Goal: Use online tool/utility: Utilize a website feature to perform a specific function

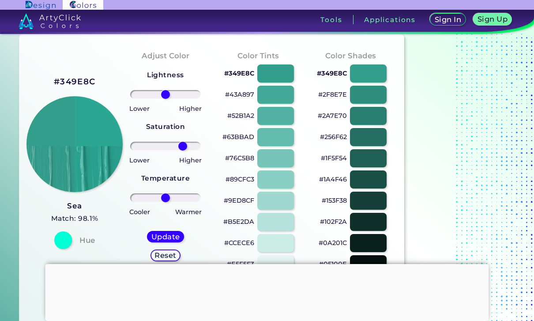
scroll to position [25, 0]
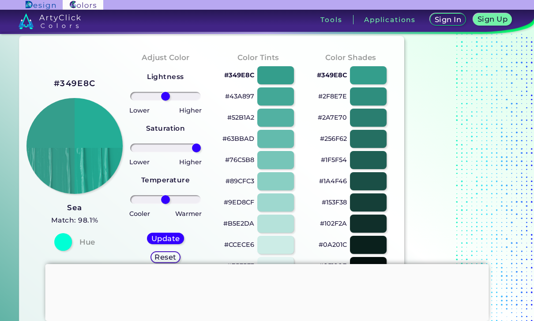
type input "100"
type input "31"
click at [175, 99] on input "range" at bounding box center [165, 96] width 71 height 9
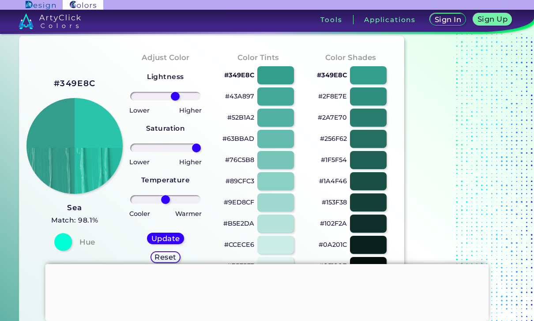
scroll to position [23, 0]
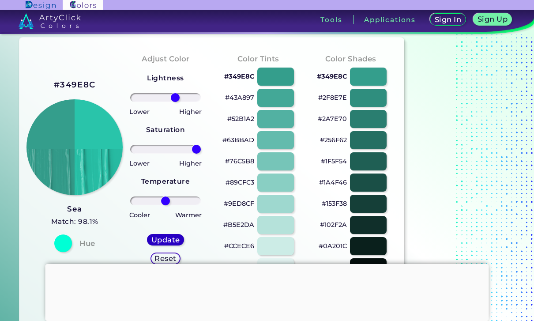
click at [177, 235] on div "Update" at bounding box center [166, 240] width 34 height 11
type input "#29c4aa"
type input "0"
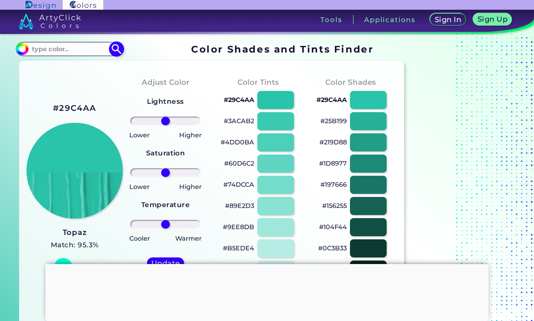
click at [86, 52] on input at bounding box center [69, 49] width 82 height 12
type input "Topaz"
click at [58, 87] on p "Topaz ◉" at bounding box center [43, 81] width 27 height 16
type input "#13bbaf"
type input "#13BBAF"
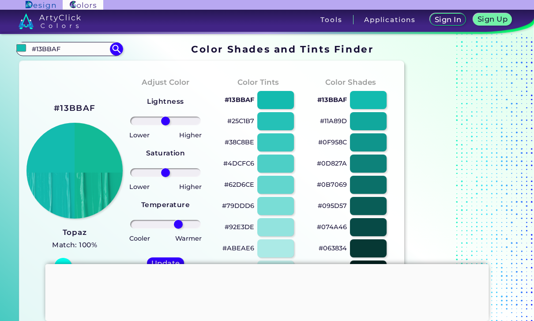
drag, startPoint x: 164, startPoint y: 227, endPoint x: 179, endPoint y: 226, distance: 14.6
type input "42"
click at [179, 226] on input "range" at bounding box center [165, 224] width 71 height 9
click at [165, 258] on div "Update" at bounding box center [166, 263] width 34 height 11
type input "#12ba97"
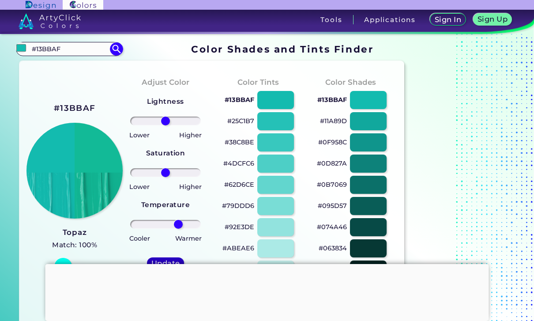
type input "0"
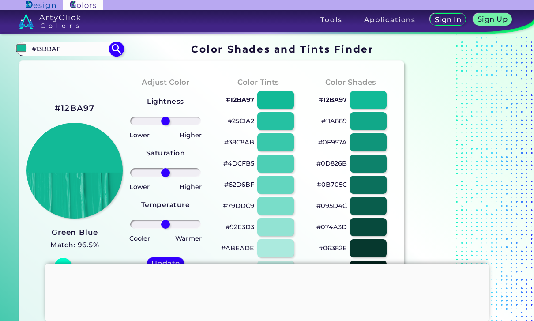
click at [73, 47] on input "#13BBAF" at bounding box center [69, 49] width 82 height 12
drag, startPoint x: 73, startPoint y: 49, endPoint x: 12, endPoint y: 48, distance: 60.9
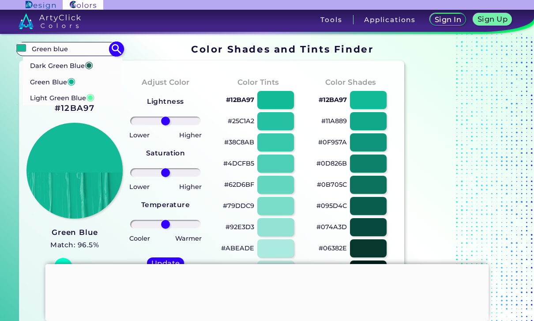
type input "Green blue"
click at [55, 83] on p "Green Blue ◉" at bounding box center [52, 81] width 45 height 16
type input "#06b48b"
type input "#06B48B"
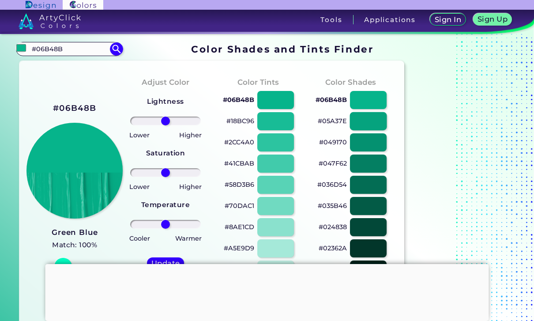
click at [372, 119] on div at bounding box center [368, 121] width 37 height 18
type input "#05a37e"
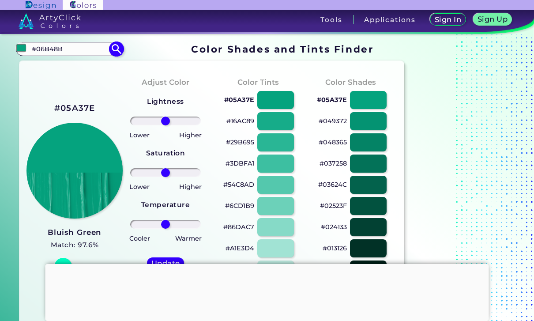
click at [88, 55] on input "#06B48B" at bounding box center [69, 49] width 82 height 12
type input "#"
type input "Bluish green"
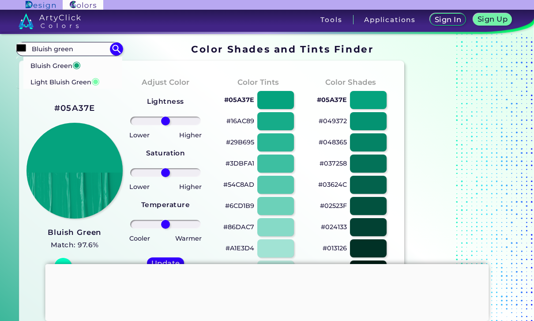
click at [72, 67] on p "Bluish Green ◉" at bounding box center [55, 64] width 50 height 16
type input "#10a674"
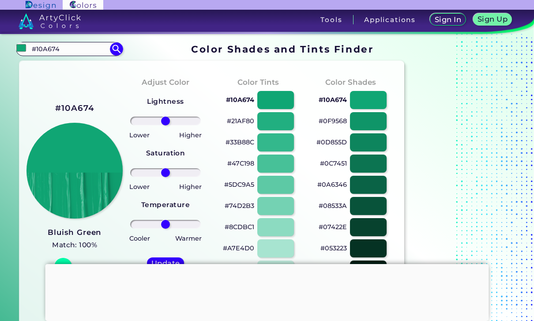
drag, startPoint x: 78, startPoint y: 51, endPoint x: 10, endPoint y: 48, distance: 68.4
drag, startPoint x: 67, startPoint y: 50, endPoint x: 25, endPoint y: 49, distance: 42.8
click at [25, 49] on div "#10a674 #10A674 Bluish Green ◉ Light Bluish Green ◉ Acadia ◉ Acid Green ◉ Aero …" at bounding box center [69, 49] width 107 height 14
type input "Teal green"
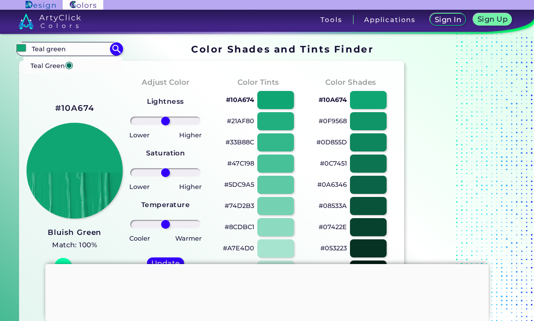
click at [56, 67] on p "Teal Green ◉" at bounding box center [51, 64] width 43 height 16
type input "#006d5b"
type input "#006D5B"
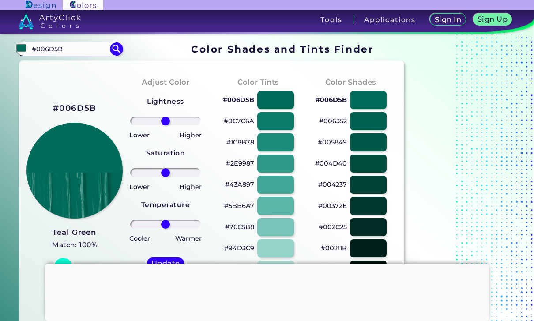
click at [165, 225] on input "range" at bounding box center [165, 224] width 71 height 9
drag, startPoint x: 166, startPoint y: 175, endPoint x: 176, endPoint y: 174, distance: 9.7
click at [176, 174] on input "range" at bounding box center [165, 172] width 71 height 9
drag, startPoint x: 176, startPoint y: 174, endPoint x: 167, endPoint y: 176, distance: 9.0
type input "4"
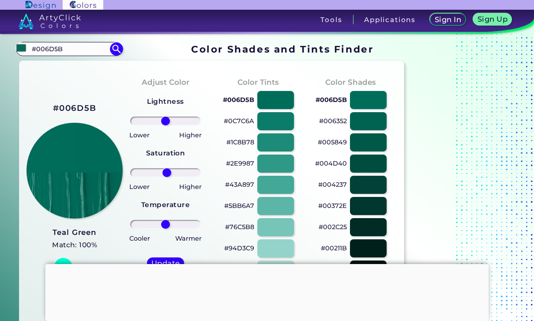
click at [167, 176] on input "range" at bounding box center [165, 172] width 71 height 9
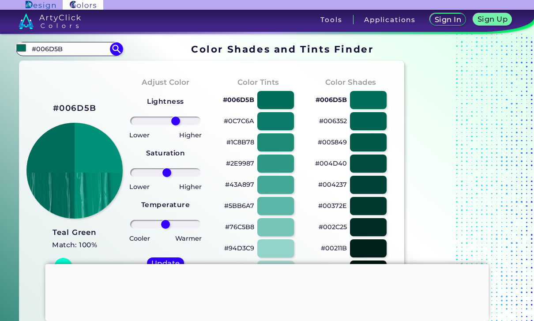
drag, startPoint x: 165, startPoint y: 122, endPoint x: 176, endPoint y: 121, distance: 11.1
type input "33"
click at [176, 121] on input "range" at bounding box center [165, 120] width 71 height 9
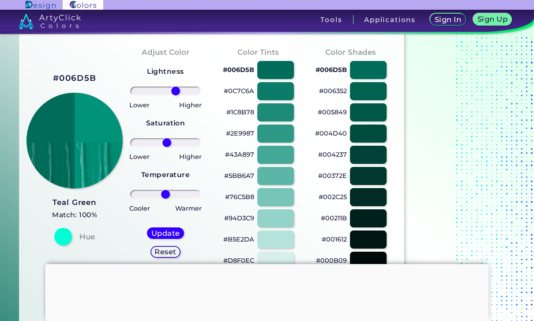
scroll to position [30, 0]
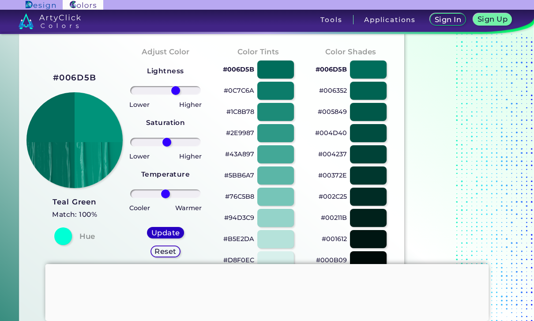
click at [180, 233] on div "Update" at bounding box center [165, 232] width 35 height 11
type input "#00937a"
type input "0"
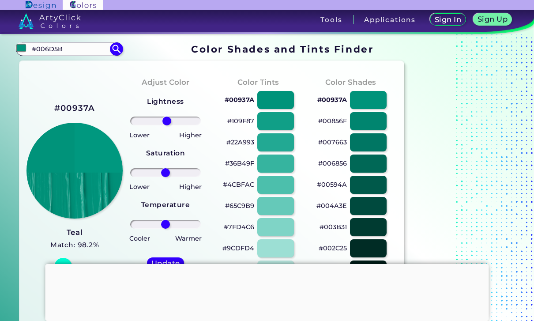
type input "4"
click at [167, 121] on input "range" at bounding box center [165, 120] width 71 height 9
click at [165, 260] on h5 "Update" at bounding box center [165, 262] width 29 height 7
type input "#00987f"
type input "0"
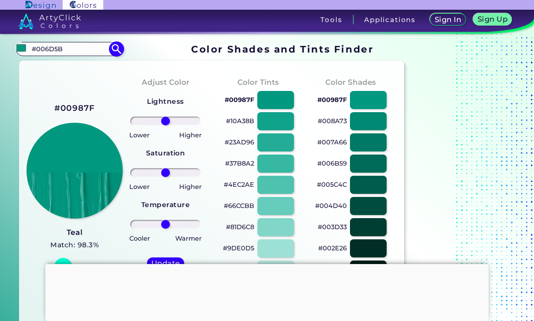
click at [90, 52] on input "#006D5B" at bounding box center [69, 49] width 82 height 12
drag, startPoint x: 90, startPoint y: 49, endPoint x: 10, endPoint y: 52, distance: 79.9
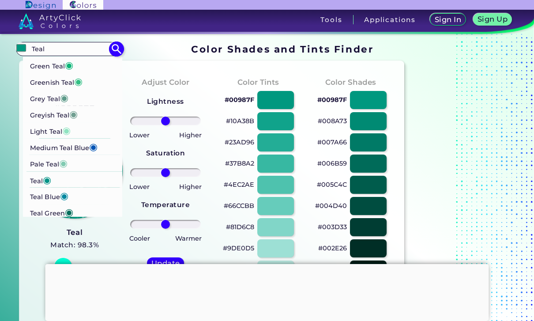
scroll to position [64, 0]
type input "Teal"
click at [62, 183] on li "Teal ◉" at bounding box center [72, 179] width 99 height 16
type input "#029386"
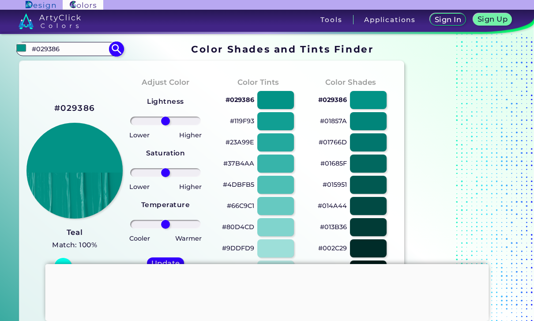
click at [66, 50] on input "#029386" at bounding box center [69, 49] width 82 height 12
type input "12"
click at [169, 223] on input "range" at bounding box center [165, 224] width 71 height 9
click at [171, 258] on div "Update" at bounding box center [165, 263] width 37 height 11
type input "#029280"
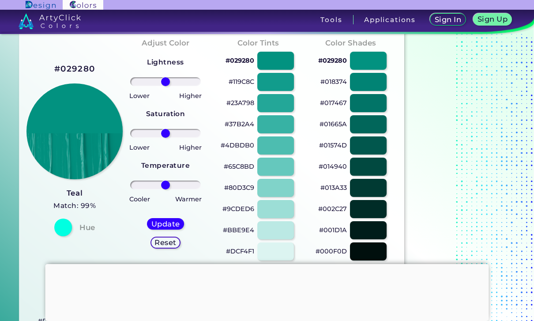
scroll to position [46, 0]
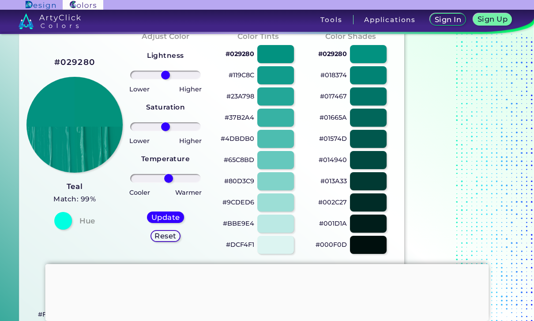
type input "10"
click at [168, 178] on input "range" at bounding box center [165, 178] width 71 height 9
click at [169, 217] on h5 "Update" at bounding box center [165, 217] width 26 height 7
type input "#02927c"
type input "0"
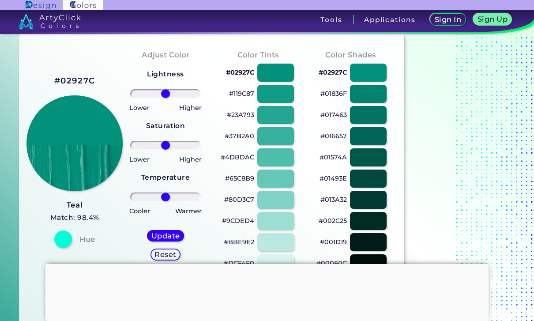
scroll to position [26, 0]
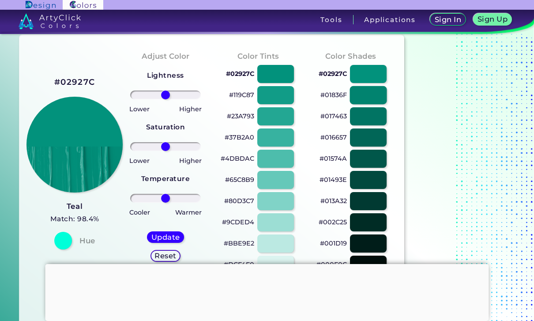
click at [371, 95] on div at bounding box center [368, 95] width 37 height 18
type input "#01836f"
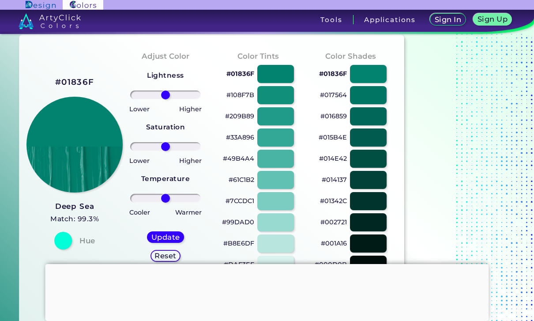
scroll to position [8, 0]
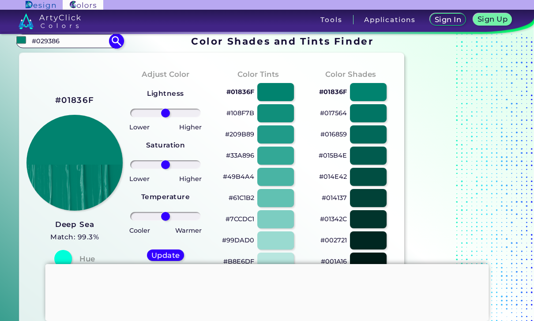
click at [84, 42] on input "#029386" at bounding box center [69, 41] width 82 height 12
drag, startPoint x: 84, startPoint y: 41, endPoint x: 11, endPoint y: 39, distance: 72.8
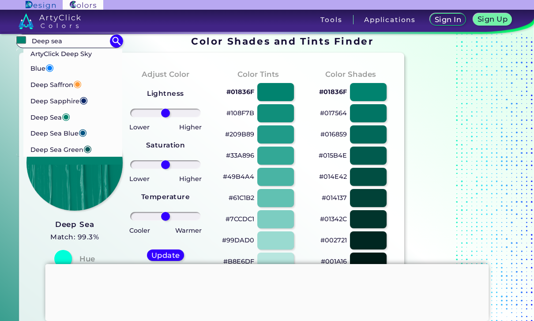
type input "Deep sea"
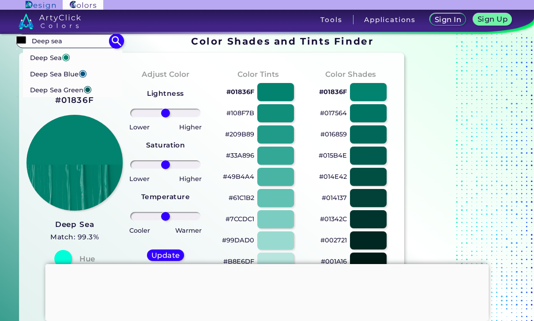
click at [60, 55] on p "Deep Sea ◉" at bounding box center [50, 56] width 40 height 16
type input "#01826b"
type input "#01826B"
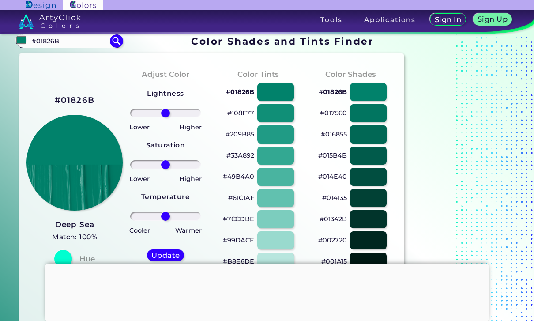
click at [369, 135] on div at bounding box center [368, 134] width 37 height 18
type input "#016855"
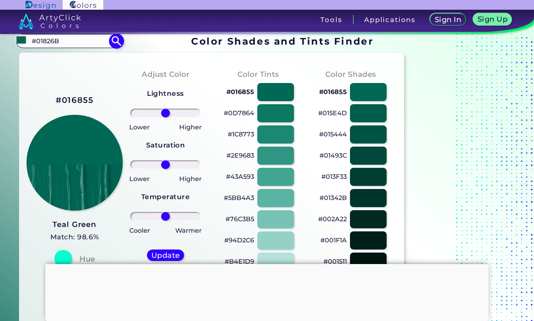
click at [66, 44] on input "#01826B" at bounding box center [69, 41] width 82 height 12
drag, startPoint x: 66, startPoint y: 41, endPoint x: 22, endPoint y: 40, distance: 43.2
click at [22, 40] on div "#016855 #01826B Deep Sea ◉ Deep Sea Blue ◉ Deep Sea Green ◉ Acadia ◉ Acid Green…" at bounding box center [69, 41] width 107 height 14
type input "Teal green"
click at [47, 48] on div "#016855 Teal green Teal Green ◉ Acadia ◉ Acid Green ◉ Aero Blue ◉ Alabaster ◉ A…" at bounding box center [69, 41] width 107 height 14
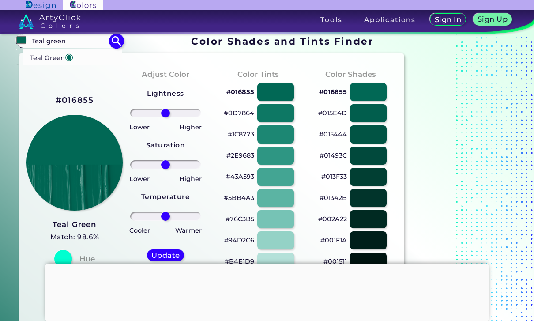
click at [49, 54] on p "Teal Green ◉" at bounding box center [51, 57] width 43 height 16
type input "#006d5b"
type input "#006D5B"
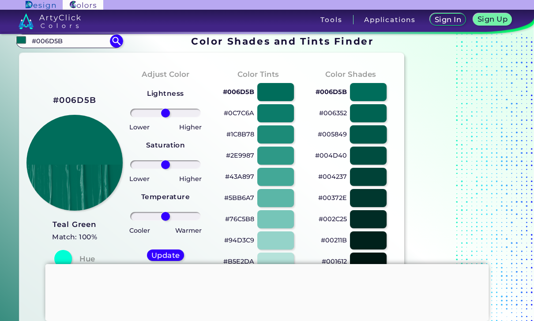
click at [377, 138] on div at bounding box center [368, 134] width 37 height 18
type input "#005849"
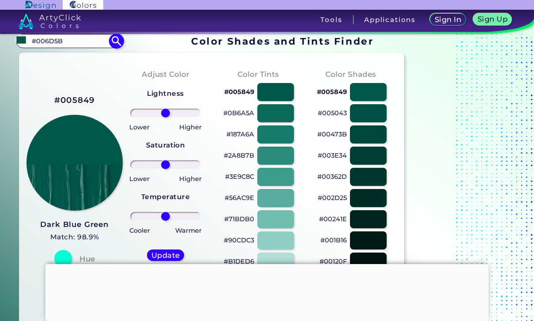
click at [87, 42] on input "#006D5B" at bounding box center [69, 41] width 82 height 12
type input "#"
type input "Dark blue green"
click at [76, 57] on p "Dark Blue Green ◉" at bounding box center [61, 57] width 63 height 16
type input "#005249"
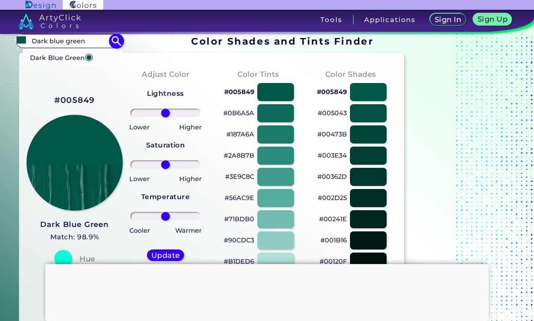
type input "#005249"
